Goal: Task Accomplishment & Management: Use online tool/utility

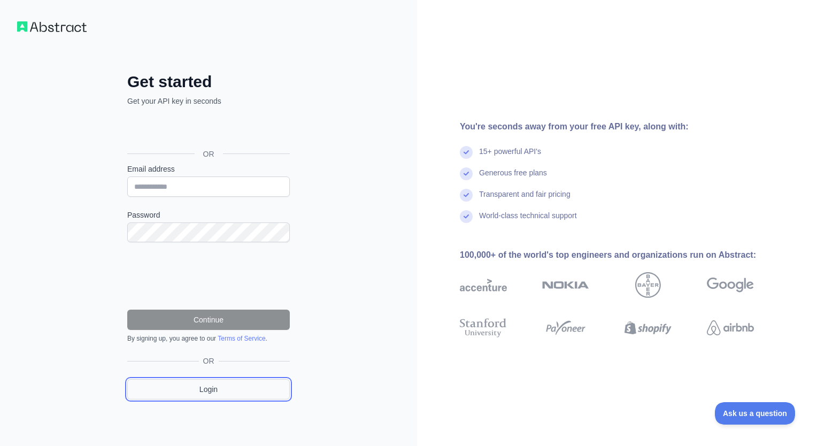
click at [270, 390] on link "Login" at bounding box center [208, 389] width 163 height 20
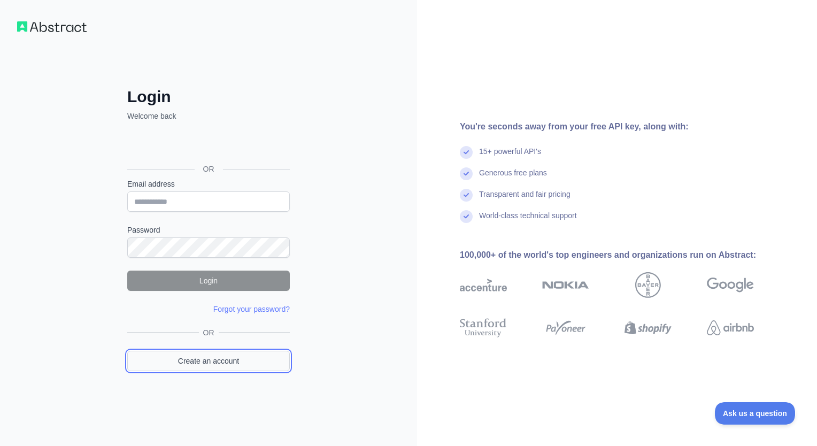
click at [214, 366] on link "Create an account" at bounding box center [208, 361] width 163 height 20
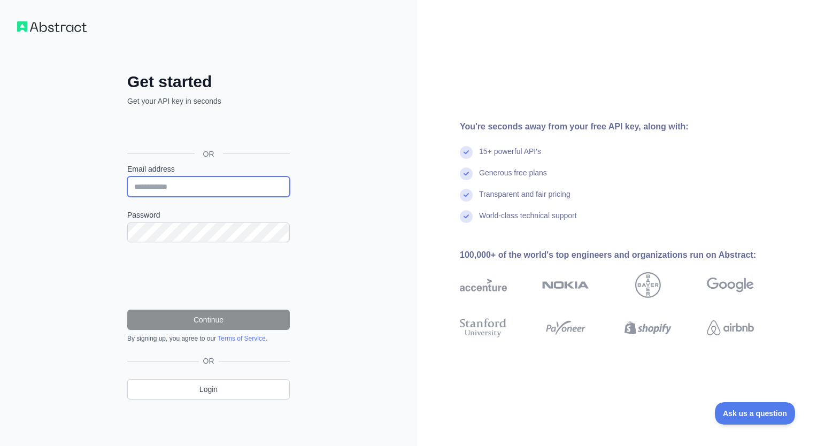
click at [172, 184] on input "Email address" at bounding box center [208, 186] width 163 height 20
type input "**********"
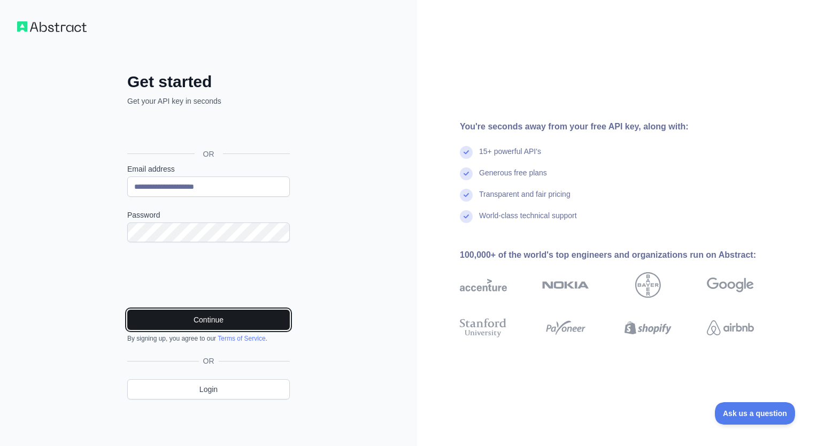
click at [195, 322] on button "Continue" at bounding box center [208, 320] width 163 height 20
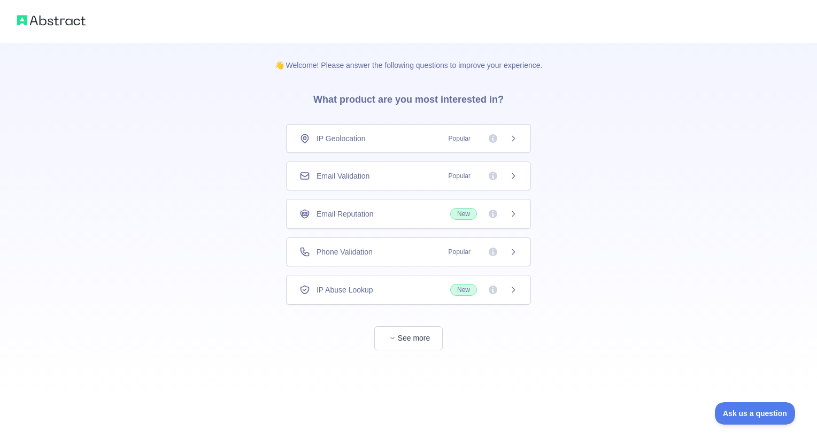
click at [570, 202] on div "👋 Welcome! Please answer the following questions to improve your experience. Wh…" at bounding box center [408, 196] width 817 height 393
click at [434, 171] on div "Email Validation Popular" at bounding box center [408, 176] width 218 height 11
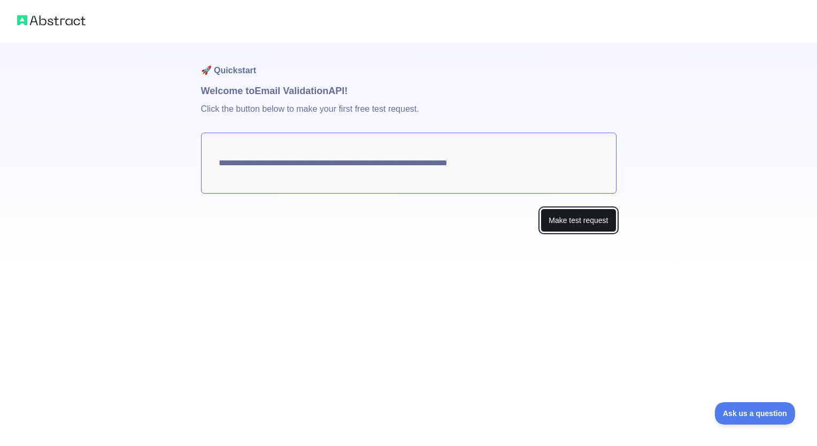
click at [551, 228] on button "Make test request" at bounding box center [577, 220] width 75 height 24
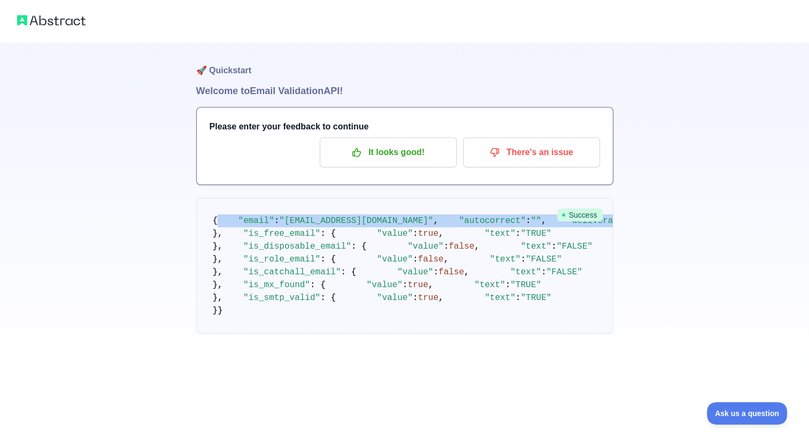
drag, startPoint x: 445, startPoint y: 275, endPoint x: 431, endPoint y: 221, distance: 56.1
click at [431, 221] on pre "{ "email" : "[EMAIL_ADDRESS][DOMAIN_NAME]" , "autocorrect" : "" , "deliverabili…" at bounding box center [404, 266] width 417 height 136
click at [627, 244] on div "🚀 Quickstart Welcome to Email Validation API! Please enter your feedback to con…" at bounding box center [404, 188] width 809 height 376
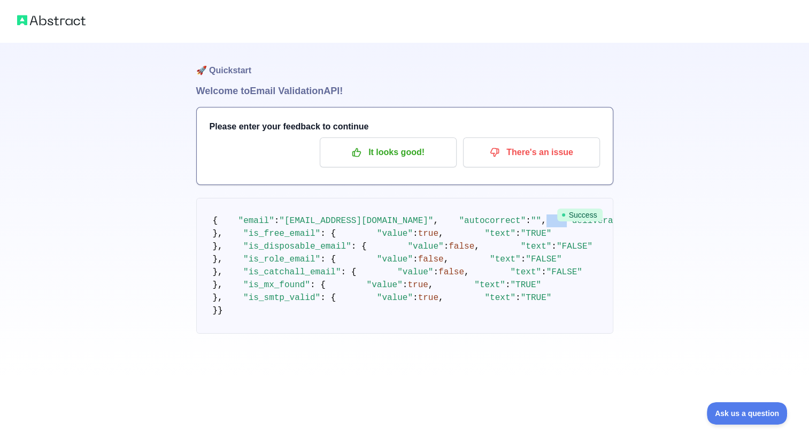
click at [627, 244] on div "🚀 Quickstart Welcome to Email Validation API! Please enter your feedback to con…" at bounding box center [404, 188] width 809 height 376
click at [412, 142] on button "It looks good!" at bounding box center [388, 152] width 137 height 30
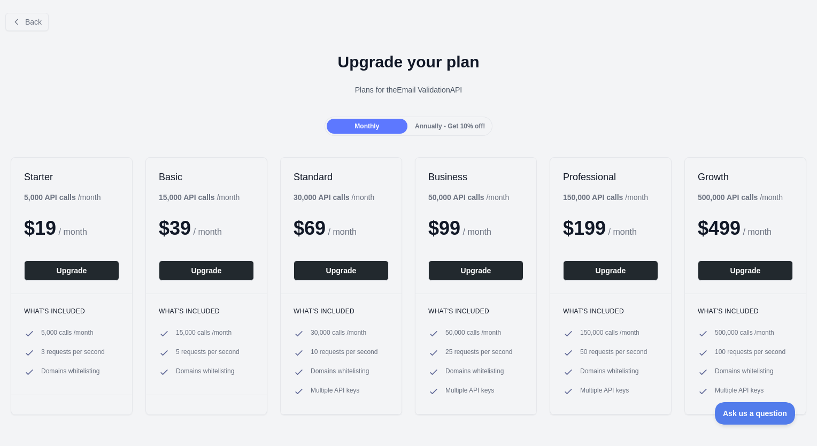
drag, startPoint x: 436, startPoint y: 126, endPoint x: 375, endPoint y: 139, distance: 62.8
click at [375, 139] on div "Back Upgrade your plan Plans for the Email Validation API Monthly Annually - Ge…" at bounding box center [408, 237] width 817 height 466
click at [38, 24] on span "Back" at bounding box center [33, 22] width 17 height 9
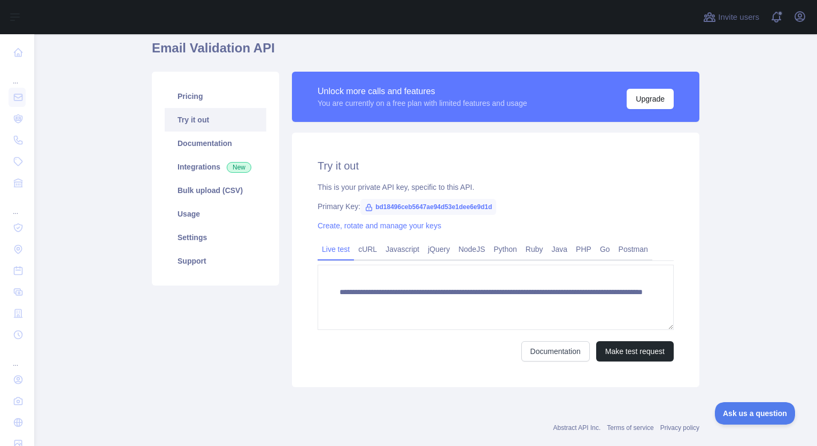
scroll to position [40, 0]
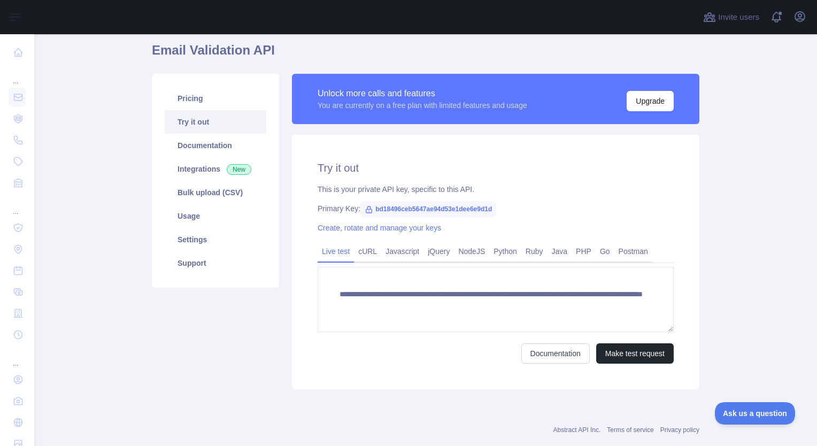
click at [387, 208] on span "bd18496ceb5647ae94d53e1dee6e9d1d" at bounding box center [428, 209] width 136 height 16
click at [378, 211] on span "bd18496ceb5647ae94d53e1dee6e9d1d" at bounding box center [428, 209] width 136 height 16
click at [191, 172] on link "Integrations New" at bounding box center [216, 169] width 102 height 24
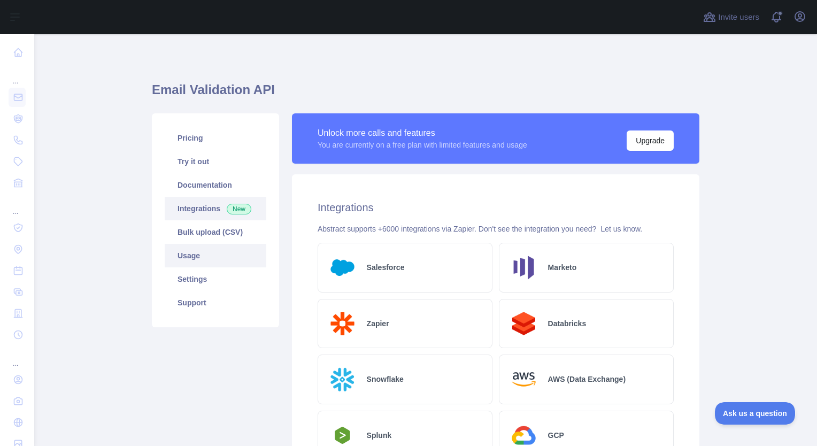
click at [188, 261] on link "Usage" at bounding box center [216, 256] width 102 height 24
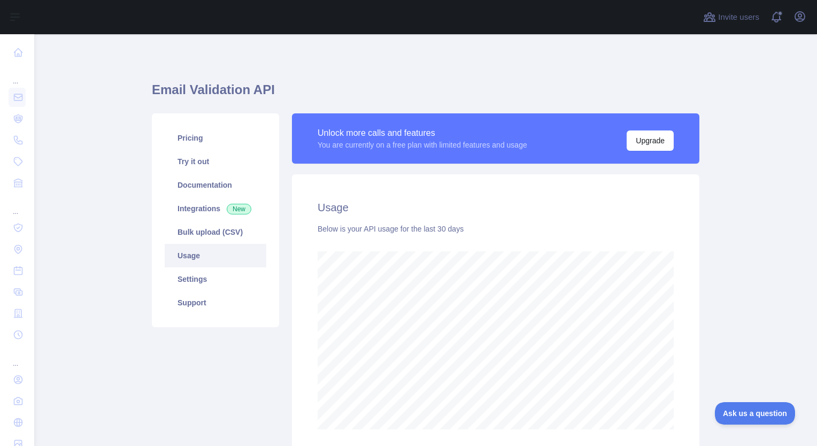
scroll to position [412, 774]
click at [182, 180] on link "Documentation" at bounding box center [216, 185] width 102 height 24
click at [181, 136] on link "Pricing" at bounding box center [216, 138] width 102 height 24
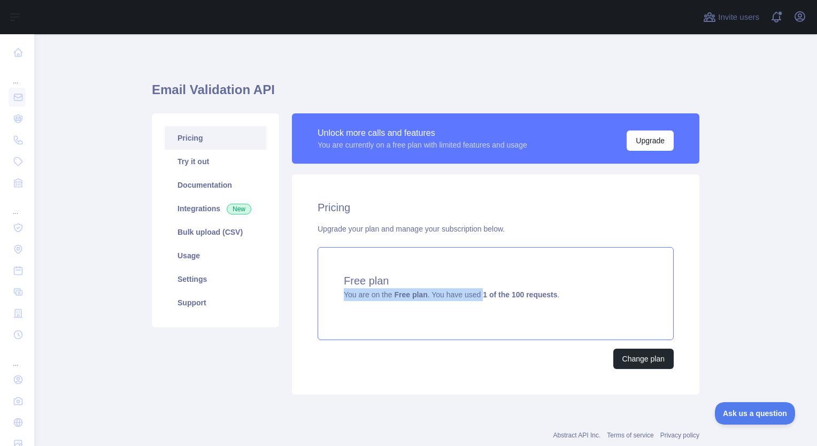
drag, startPoint x: 476, startPoint y: 294, endPoint x: 525, endPoint y: 281, distance: 51.5
click at [525, 281] on div "Free plan You are on the Free plan . You have used 1 of the 100 requests ." at bounding box center [496, 293] width 356 height 93
click at [460, 142] on div "You are currently on a free plan with limited features and usage" at bounding box center [423, 145] width 210 height 11
click at [211, 168] on link "Try it out" at bounding box center [216, 162] width 102 height 24
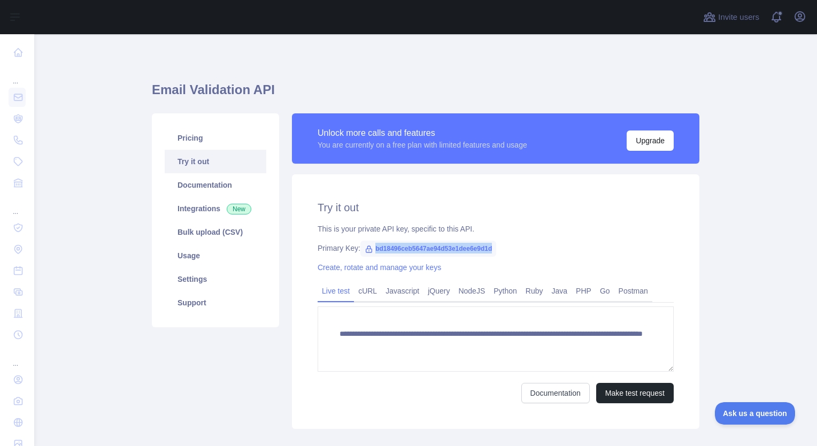
drag, startPoint x: 369, startPoint y: 248, endPoint x: 504, endPoint y: 252, distance: 135.3
click at [504, 252] on div "Primary Key: bd18496ceb5647ae94d53e1dee6e9d1d" at bounding box center [496, 248] width 356 height 11
copy span "bd18496ceb5647ae94d53e1dee6e9d1d"
